Goal: Navigation & Orientation: Find specific page/section

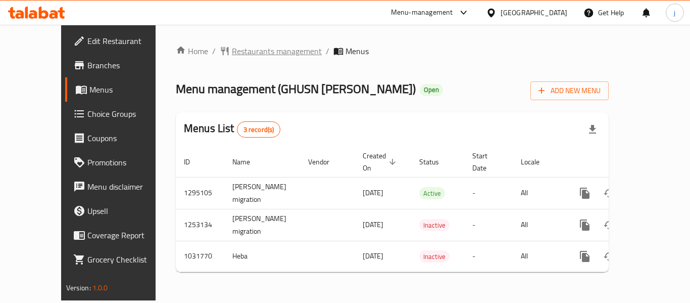
drag, startPoint x: 0, startPoint y: 0, endPoint x: 215, endPoint y: 47, distance: 220.4
click at [232, 47] on span "Restaurants management" at bounding box center [277, 51] width 90 height 12
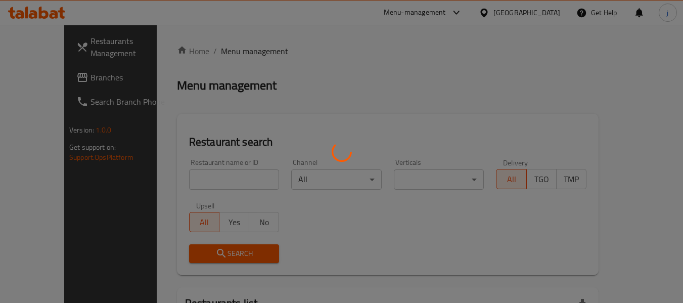
click at [38, 79] on div at bounding box center [341, 151] width 683 height 303
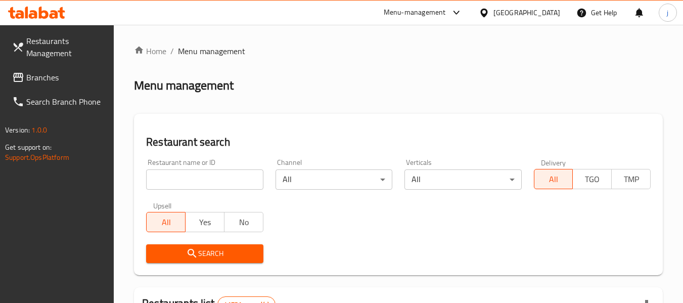
click at [38, 79] on span "Branches" at bounding box center [66, 77] width 80 height 12
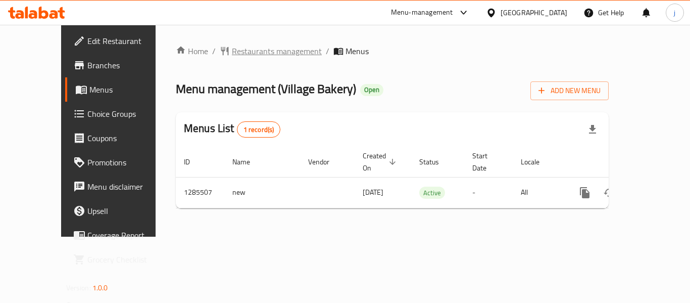
click at [232, 50] on span "Restaurants management" at bounding box center [277, 51] width 90 height 12
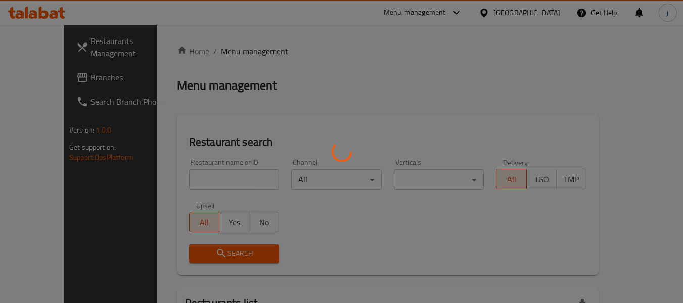
click at [58, 71] on div at bounding box center [341, 151] width 683 height 303
click at [57, 81] on div at bounding box center [341, 151] width 683 height 303
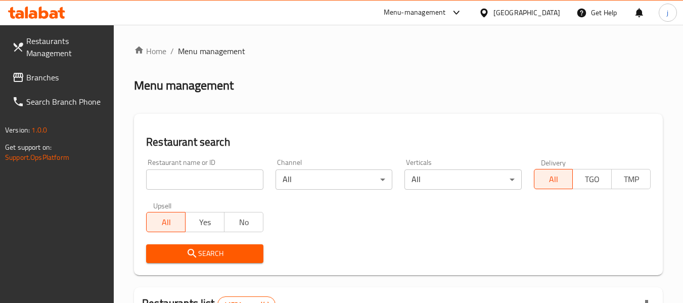
click at [57, 81] on span "Branches" at bounding box center [66, 77] width 80 height 12
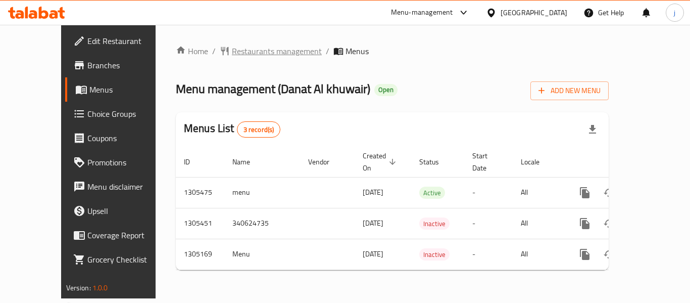
click at [233, 53] on span "Restaurants management" at bounding box center [277, 51] width 90 height 12
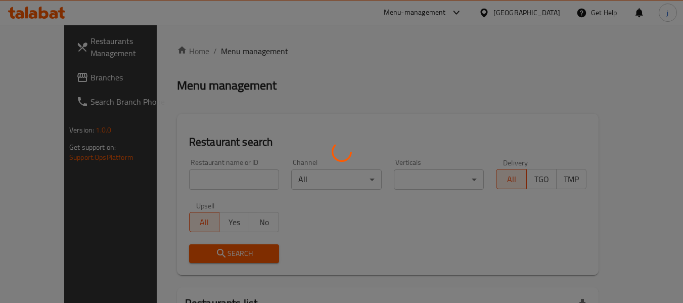
click at [78, 84] on div at bounding box center [341, 151] width 683 height 303
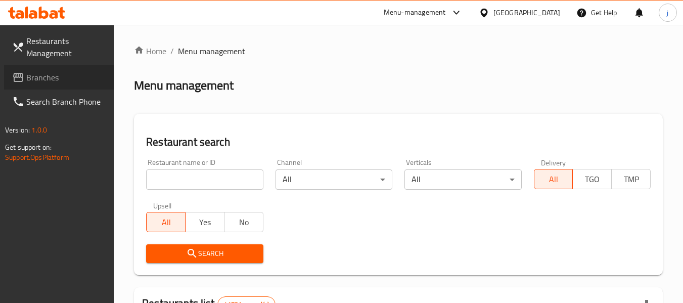
click at [59, 83] on span "Branches" at bounding box center [66, 77] width 80 height 12
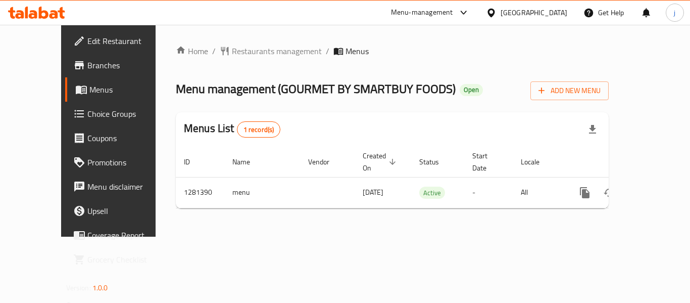
click at [514, 12] on div "[GEOGRAPHIC_DATA]" at bounding box center [534, 12] width 67 height 11
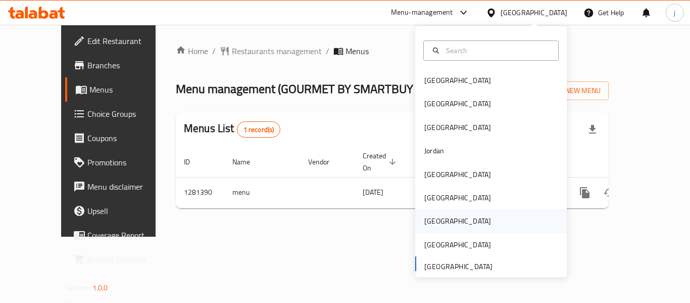
click at [424, 226] on div "[GEOGRAPHIC_DATA]" at bounding box center [457, 220] width 67 height 11
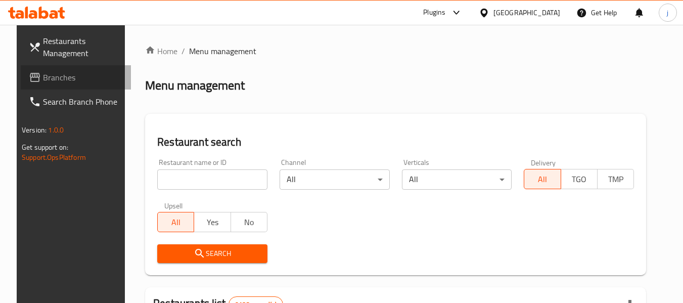
click at [49, 76] on span "Branches" at bounding box center [83, 77] width 80 height 12
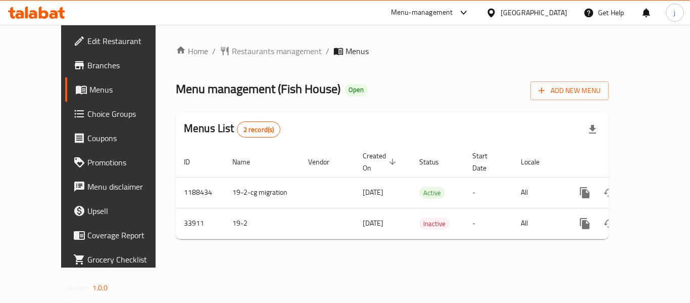
click at [497, 11] on icon at bounding box center [491, 13] width 11 height 11
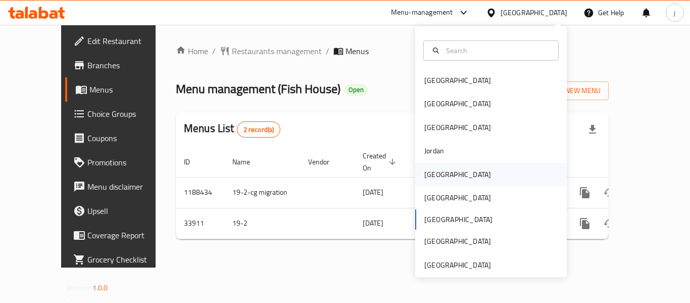
click at [438, 169] on div "[GEOGRAPHIC_DATA]" at bounding box center [457, 174] width 67 height 11
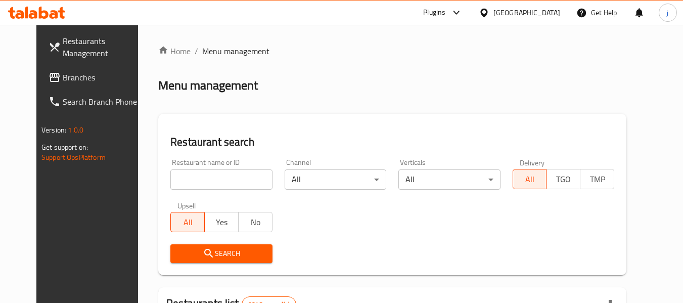
click at [65, 75] on div at bounding box center [341, 151] width 683 height 303
click at [65, 75] on span "Branches" at bounding box center [103, 77] width 80 height 12
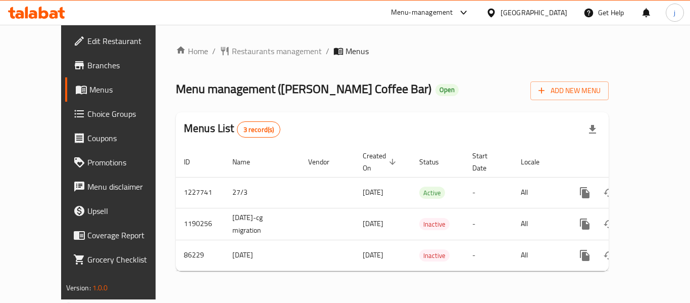
click at [537, 6] on div "[GEOGRAPHIC_DATA]" at bounding box center [527, 13] width 98 height 24
click at [495, 14] on icon at bounding box center [491, 12] width 7 height 9
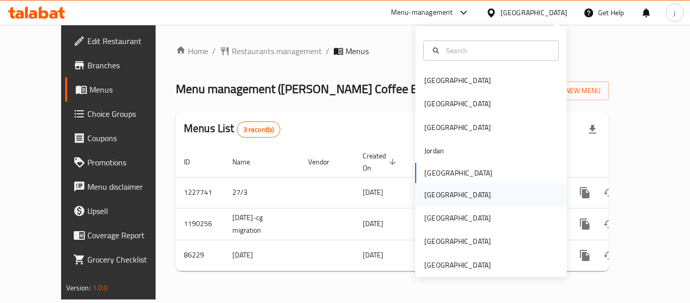
click at [431, 202] on div "[GEOGRAPHIC_DATA]" at bounding box center [457, 194] width 83 height 23
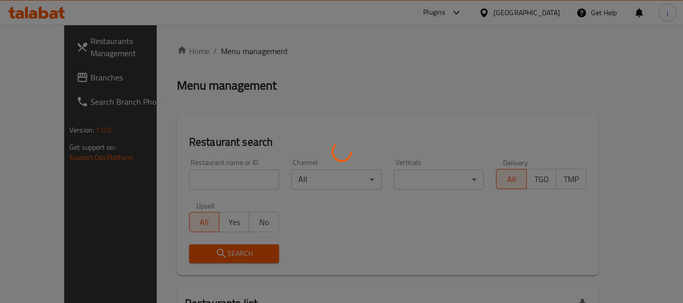
click at [43, 88] on div at bounding box center [341, 151] width 683 height 303
click at [42, 77] on div at bounding box center [341, 151] width 683 height 303
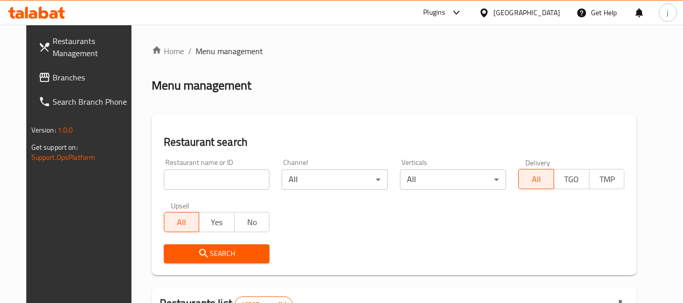
click at [53, 77] on span "Branches" at bounding box center [93, 77] width 80 height 12
